Goal: Obtain resource: Obtain resource

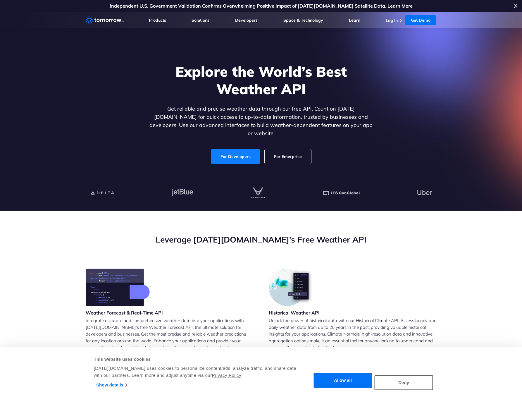
click at [239, 155] on link "For Developers" at bounding box center [235, 156] width 49 height 15
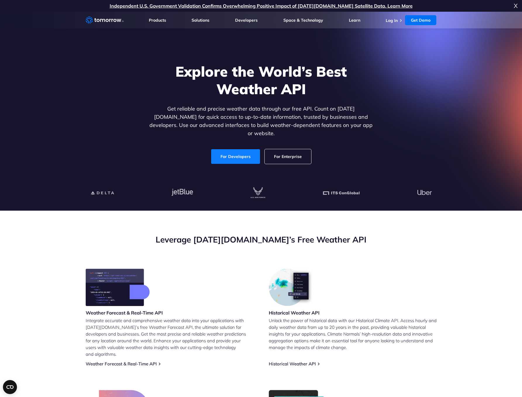
click at [235, 151] on link "For Developers" at bounding box center [235, 156] width 49 height 15
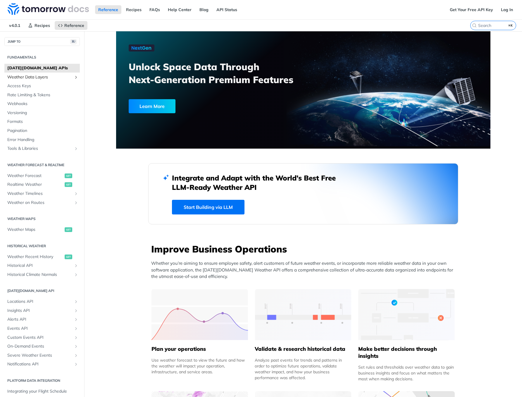
click at [20, 76] on span "Weather Data Layers" at bounding box center [39, 77] width 65 height 6
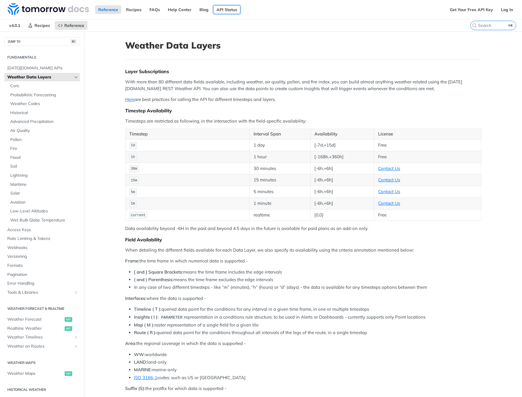
click at [225, 6] on link "API Status" at bounding box center [226, 9] width 27 height 9
click at [473, 12] on link "Get Your Free API Key" at bounding box center [472, 9] width 50 height 9
click at [468, 15] on div "Get Your Free API Key Log In" at bounding box center [484, 9] width 75 height 19
click at [468, 11] on link "Get Your Free API Key" at bounding box center [472, 9] width 50 height 9
